Goal: Information Seeking & Learning: Find specific page/section

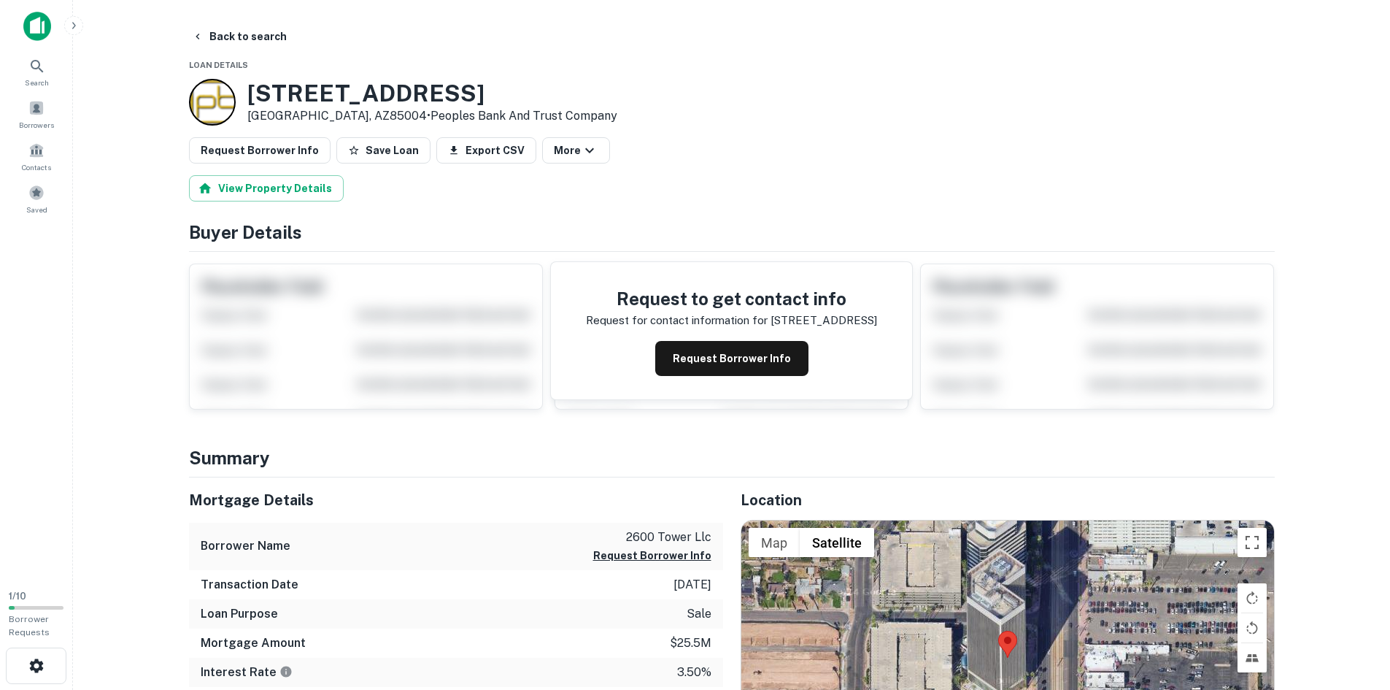
click at [47, 26] on img at bounding box center [37, 26] width 28 height 29
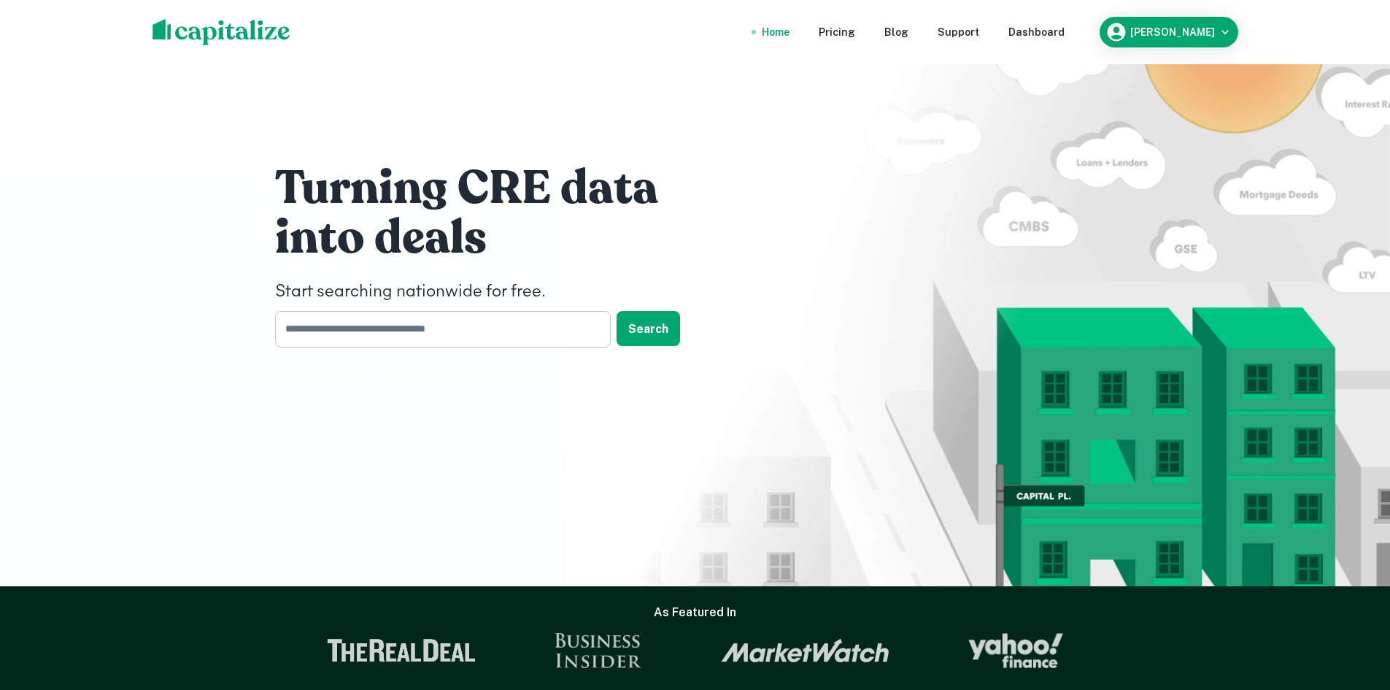
click at [450, 327] on input "text" at bounding box center [438, 329] width 326 height 36
type input "**********"
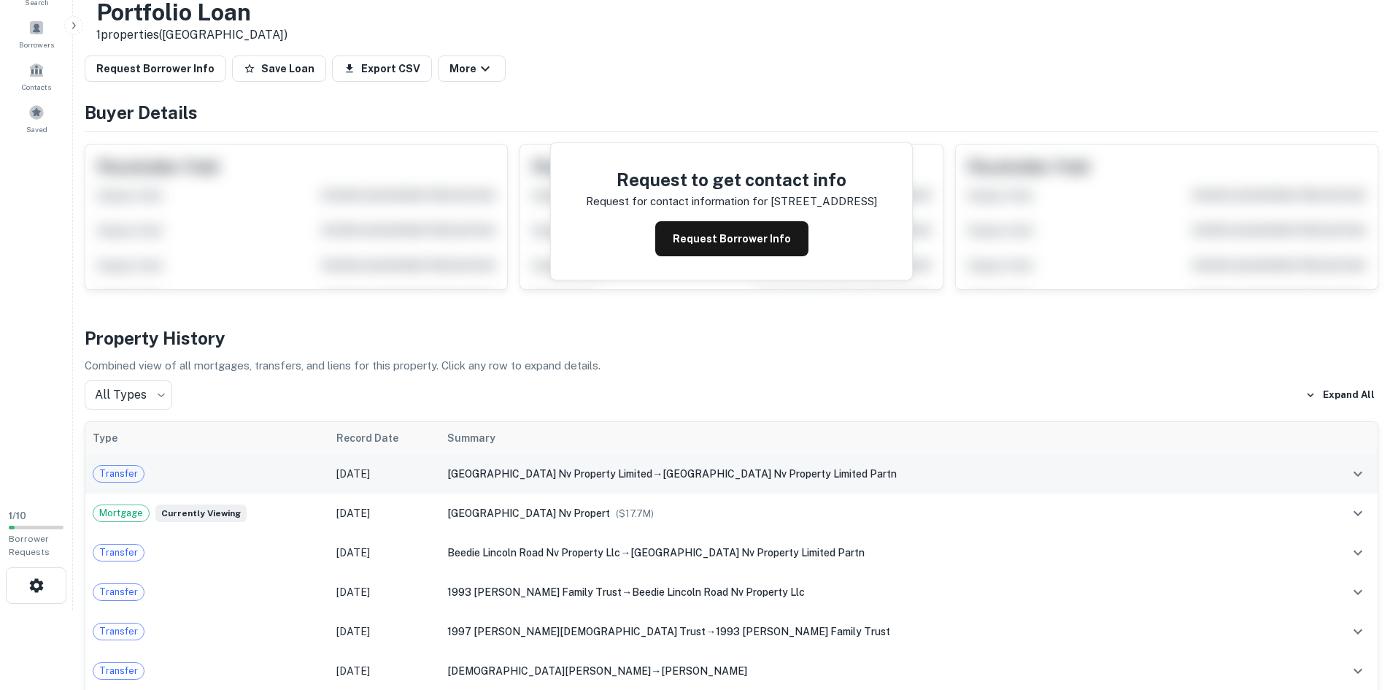
scroll to position [112, 0]
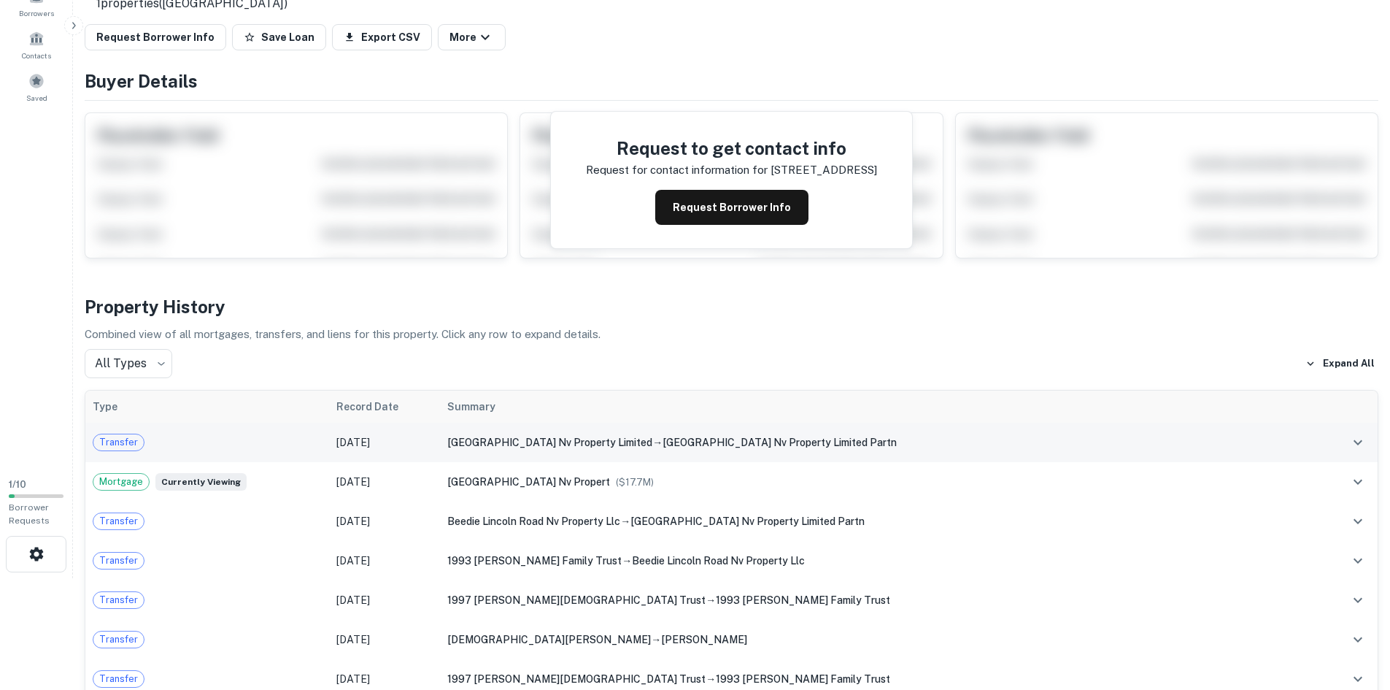
click at [440, 442] on td "[DATE]" at bounding box center [384, 442] width 111 height 39
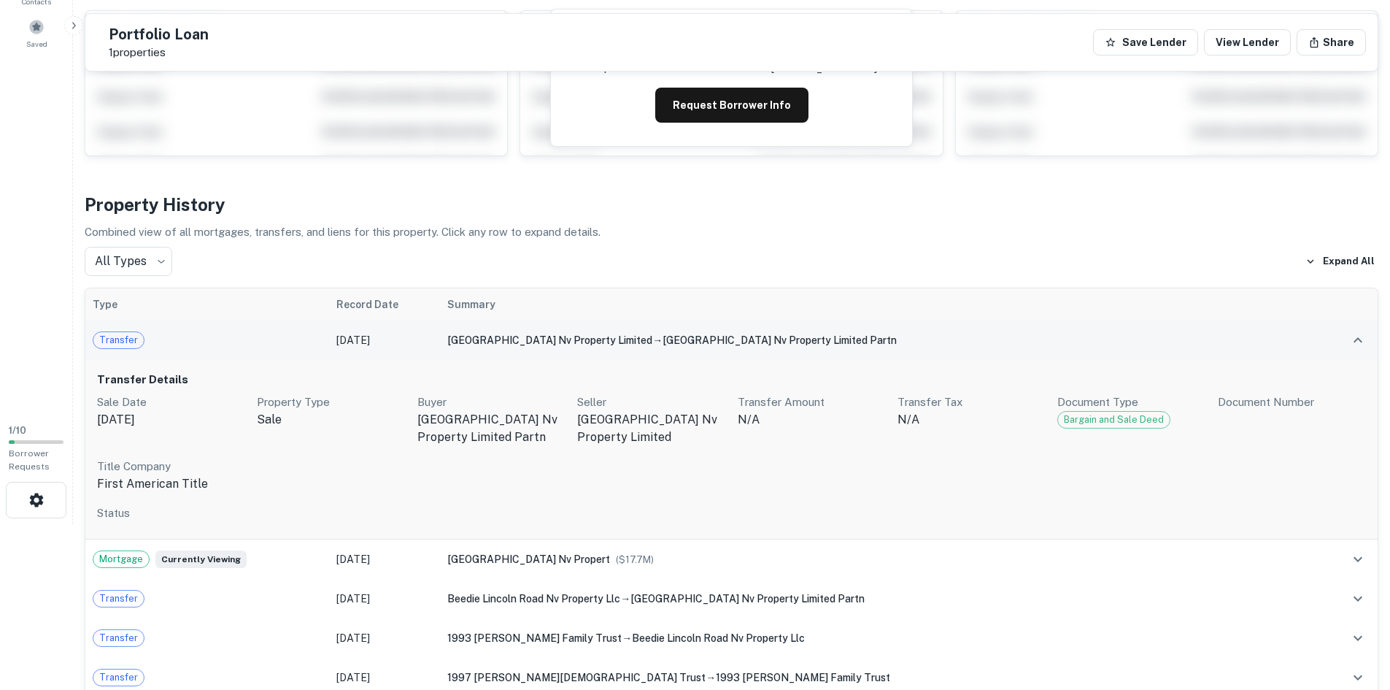
scroll to position [197, 0]
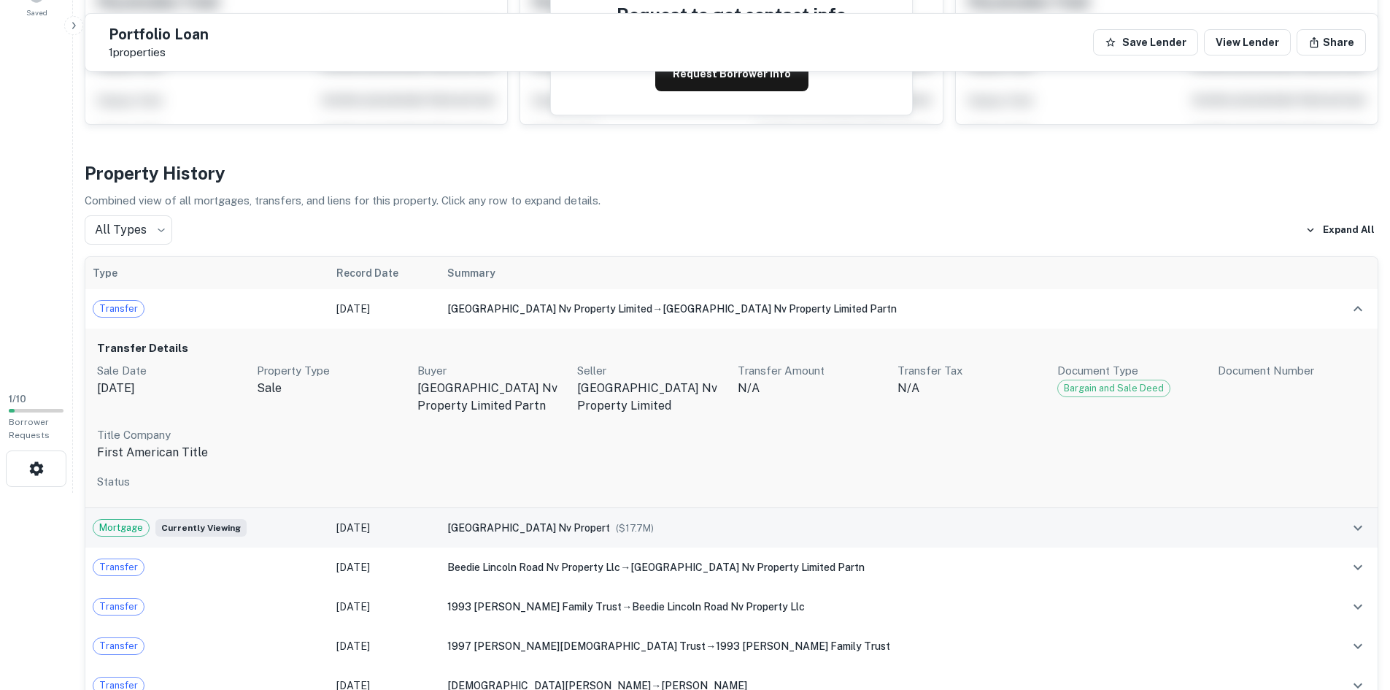
click at [149, 531] on span "Mortgage" at bounding box center [120, 527] width 55 height 15
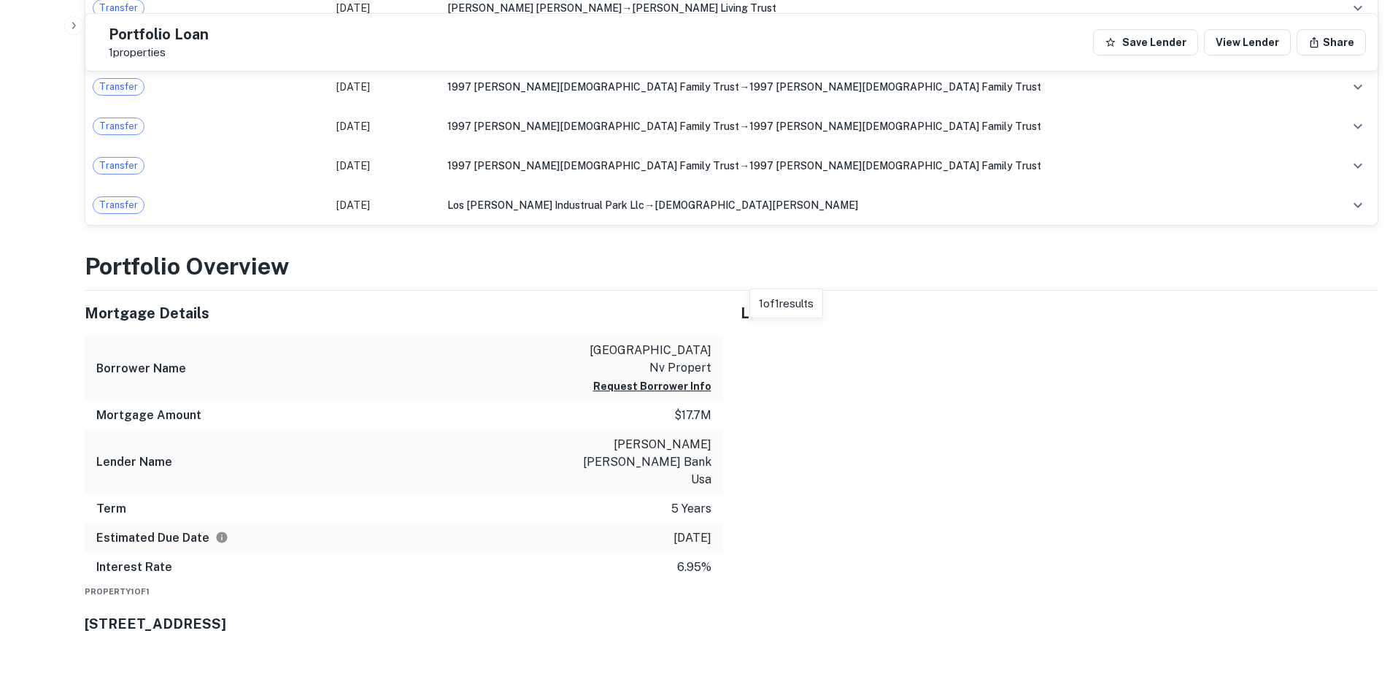
scroll to position [1277, 0]
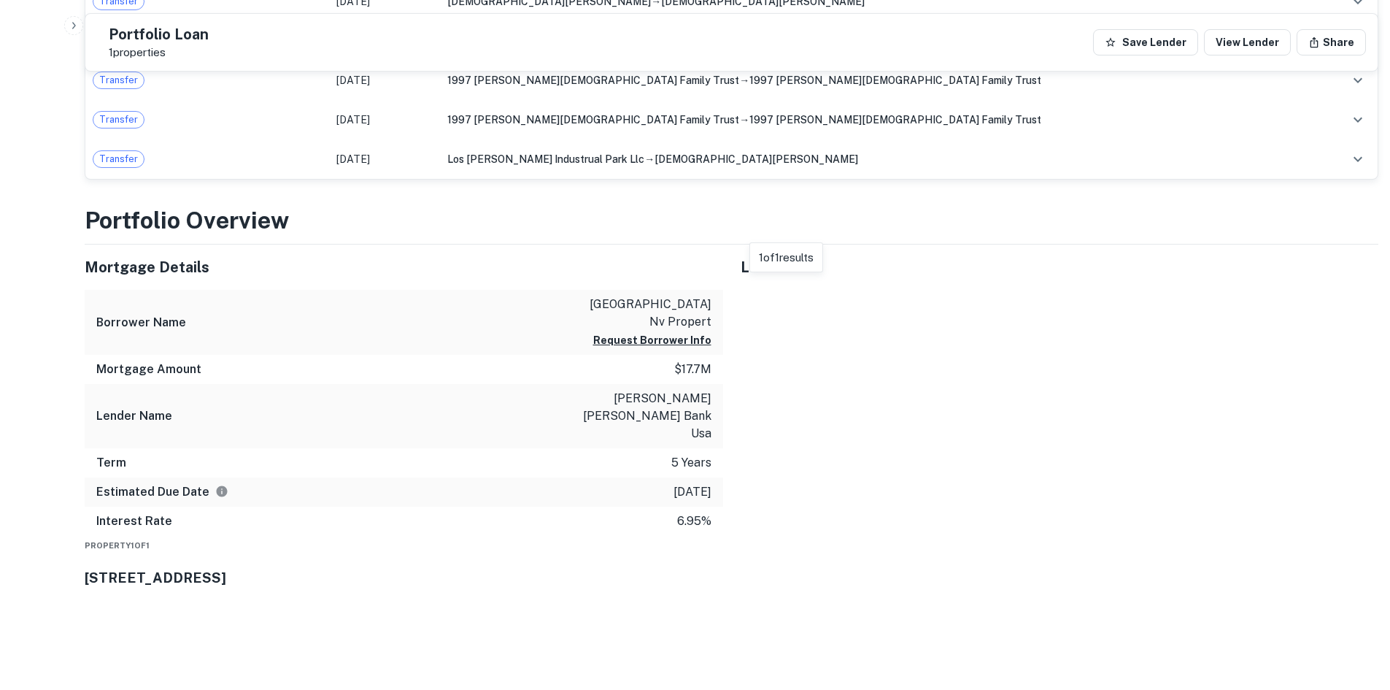
click at [687, 399] on p "[PERSON_NAME] [PERSON_NAME] bank usa" at bounding box center [645, 416] width 131 height 53
click at [632, 401] on p "[PERSON_NAME] [PERSON_NAME] bank usa" at bounding box center [645, 416] width 131 height 53
click at [690, 420] on p "[PERSON_NAME] [PERSON_NAME] bank usa" at bounding box center [645, 416] width 131 height 53
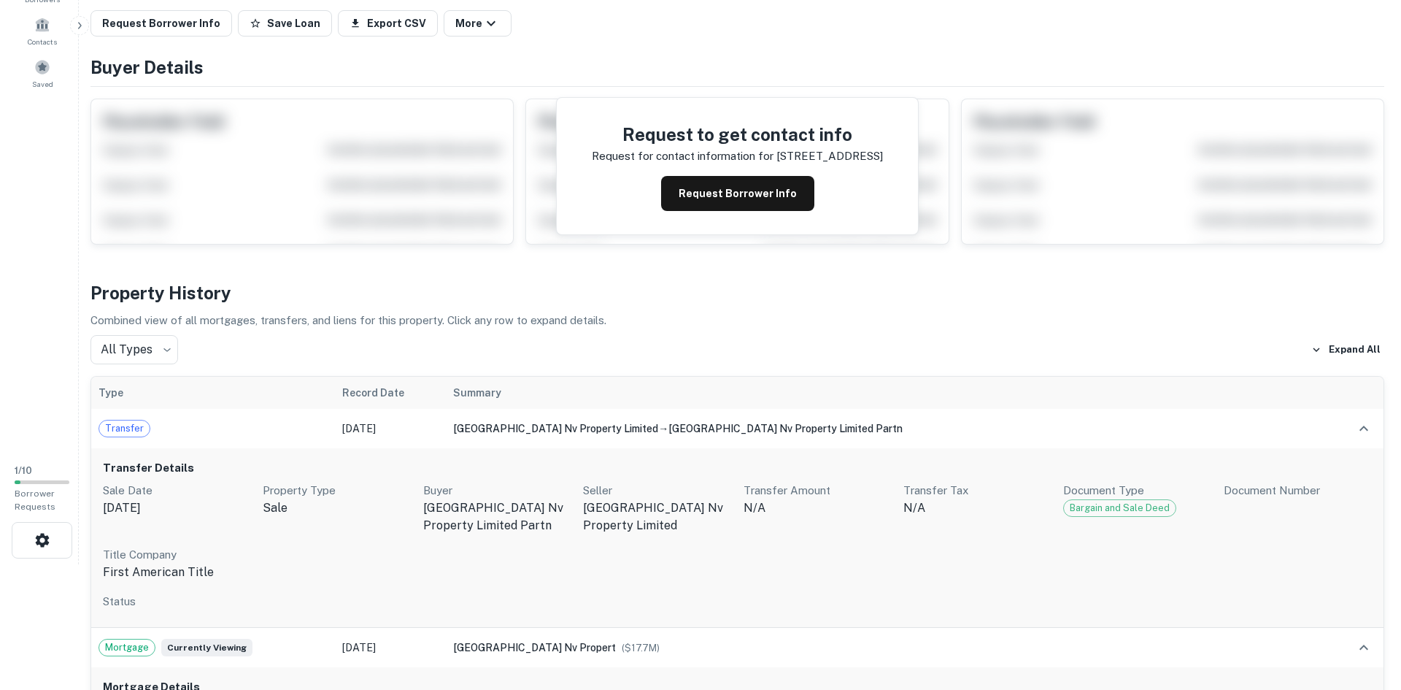
scroll to position [0, 0]
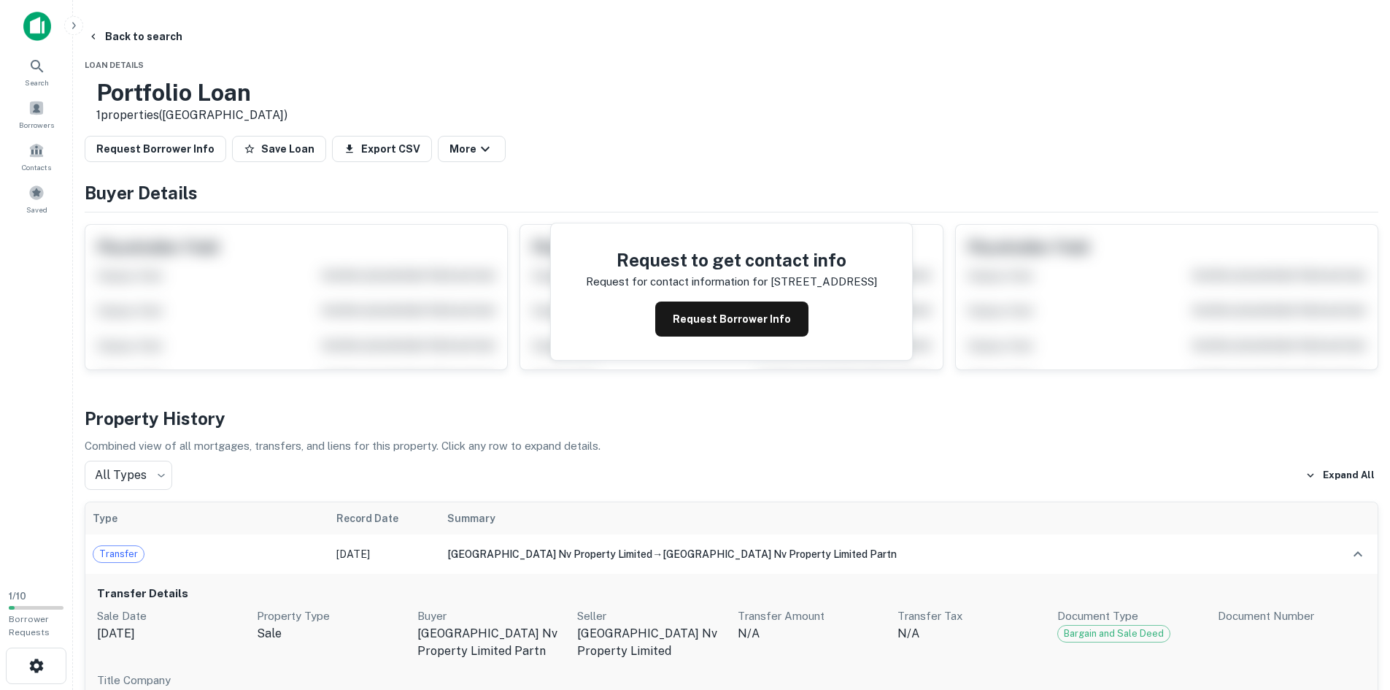
click at [37, 31] on img at bounding box center [37, 26] width 28 height 29
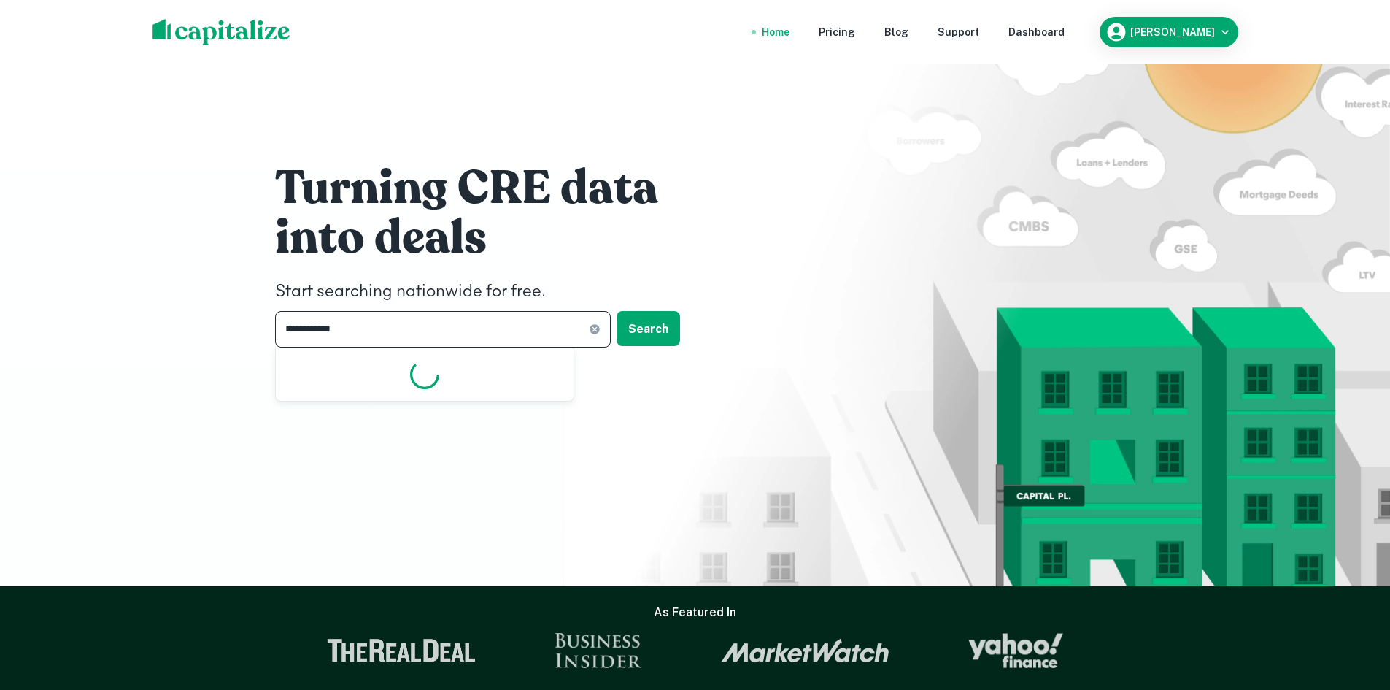
drag, startPoint x: 353, startPoint y: 326, endPoint x: 220, endPoint y: 287, distance: 139.3
click at [220, 287] on div "**********" at bounding box center [695, 293] width 1390 height 586
click at [591, 327] on icon at bounding box center [594, 328] width 9 height 9
click at [501, 329] on input "text" at bounding box center [438, 329] width 326 height 36
type input "**********"
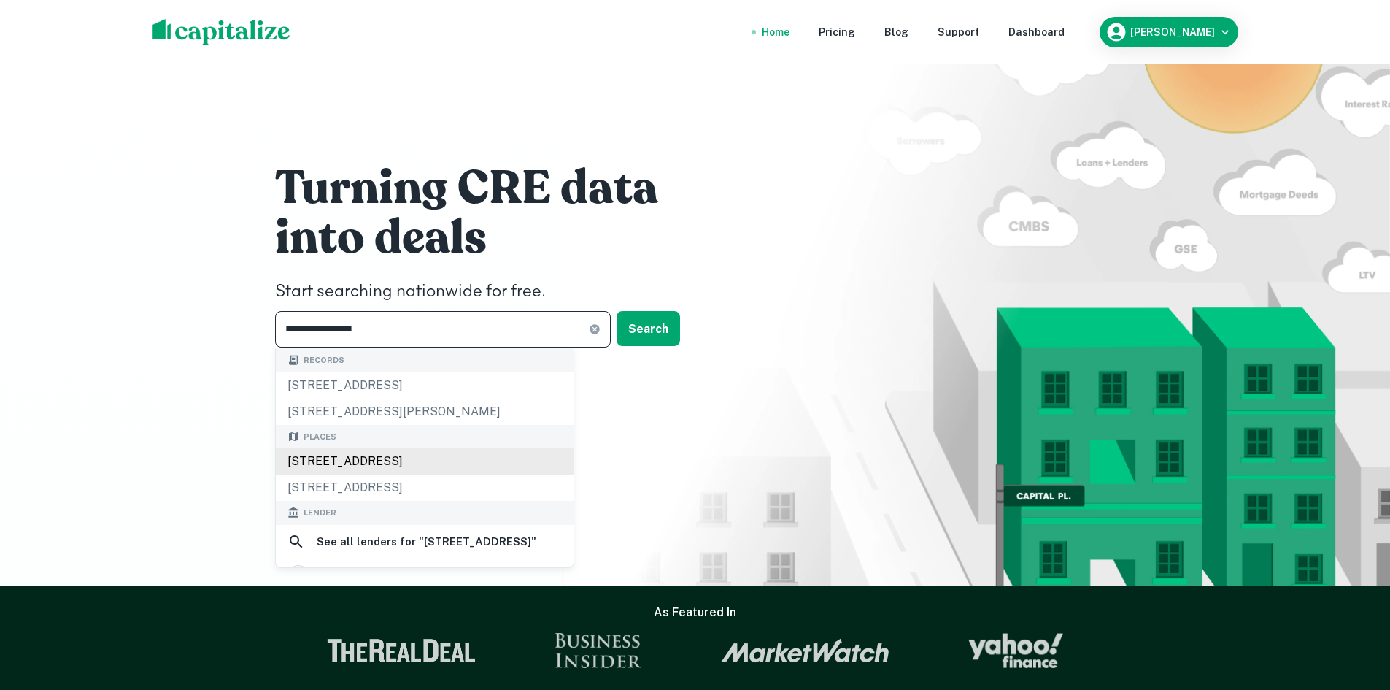
click at [450, 463] on div "[STREET_ADDRESS]" at bounding box center [425, 461] width 298 height 26
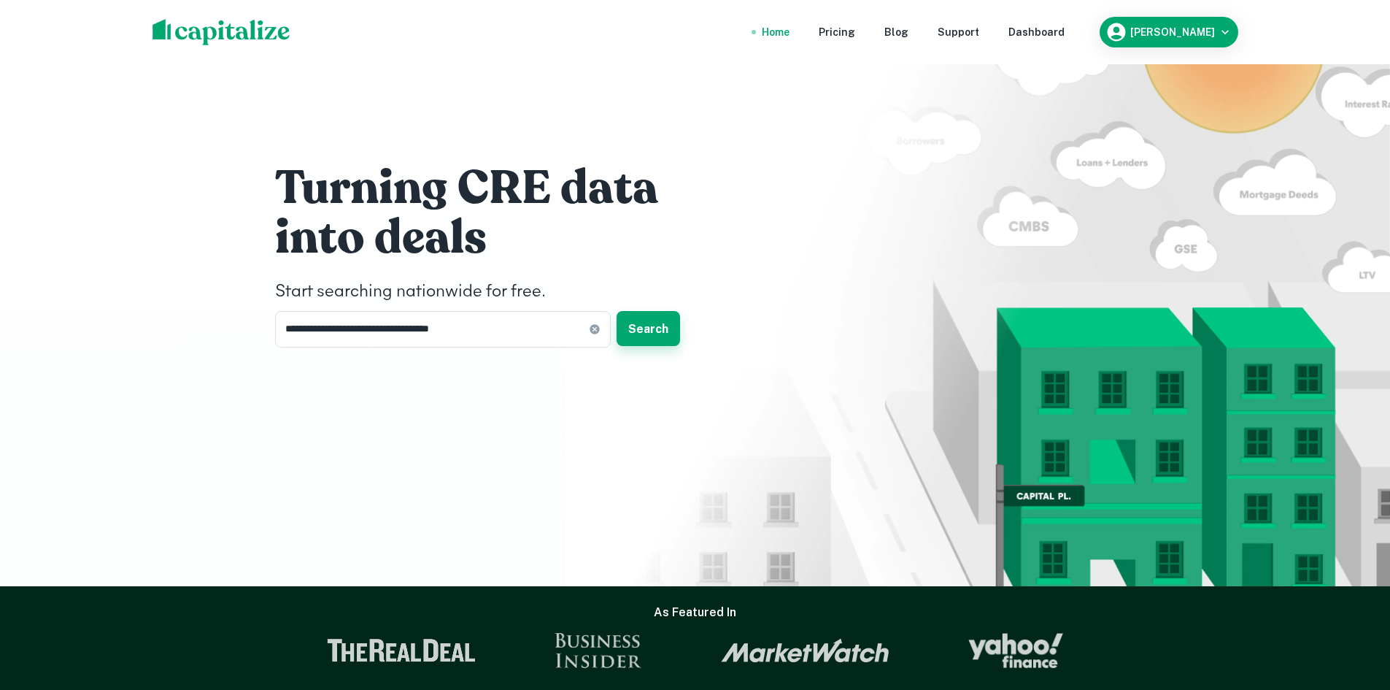
click at [647, 325] on button "Search" at bounding box center [649, 328] width 64 height 35
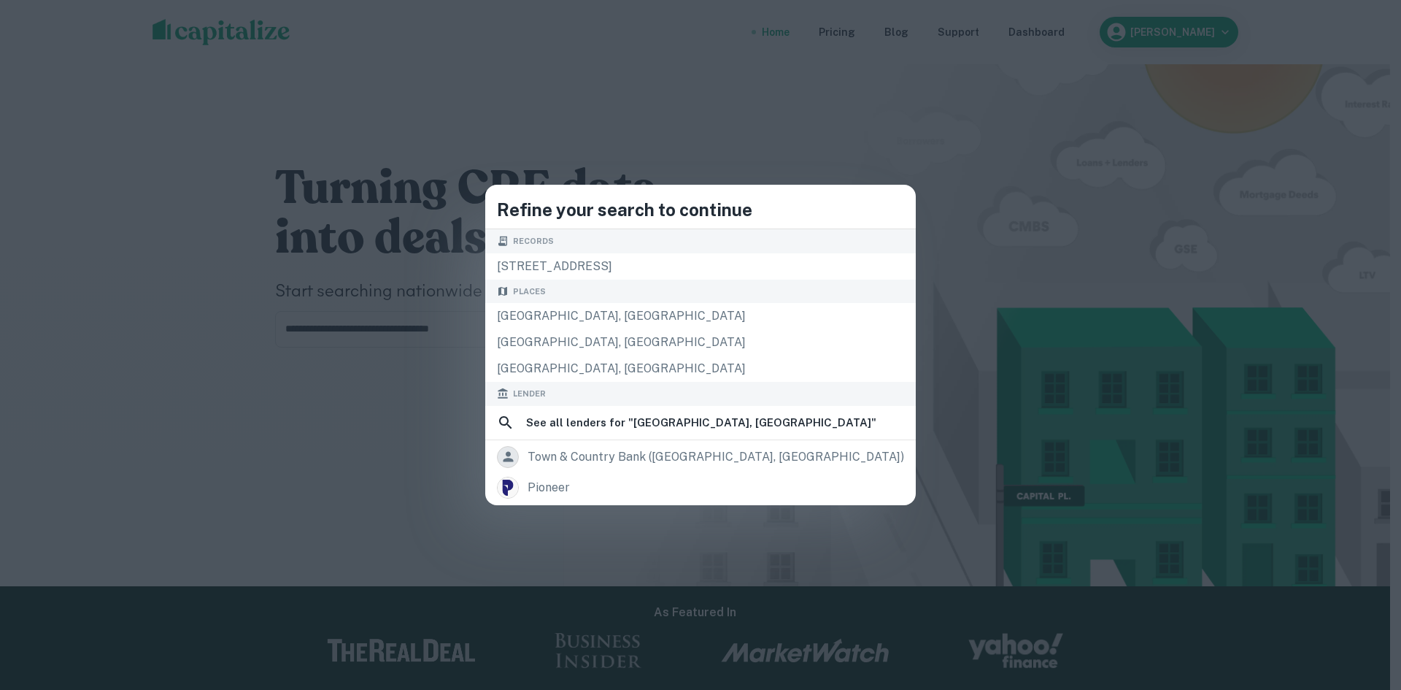
click at [636, 86] on div "Refine your search to continue Records [STREET_ADDRESS] [STREET_ADDRESS][GEOGRA…" at bounding box center [700, 345] width 1401 height 690
